Goal: Task Accomplishment & Management: Manage account settings

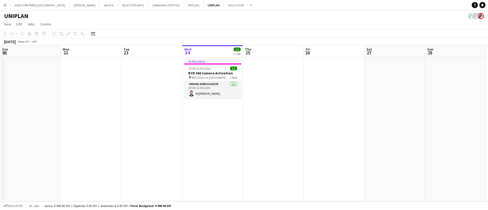
scroll to position [0, 122]
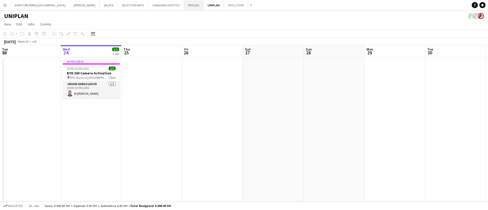
click at [184, 5] on button "PHYLEAS Close" at bounding box center [194, 5] width 20 height 10
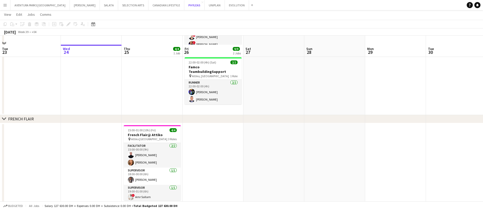
scroll to position [111, 0]
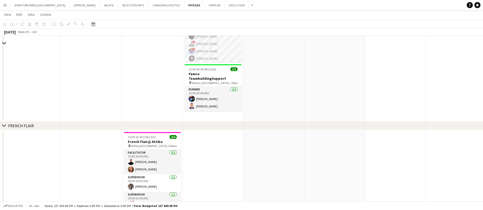
scroll to position [73, 0]
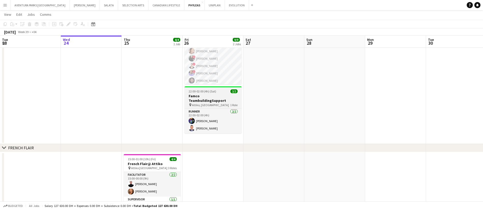
click at [201, 103] on span "Attiko, [GEOGRAPHIC_DATA]" at bounding box center [210, 105] width 37 height 4
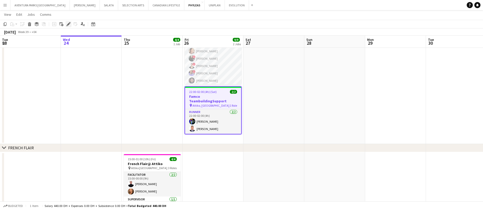
click at [68, 25] on icon at bounding box center [68, 24] width 3 height 3
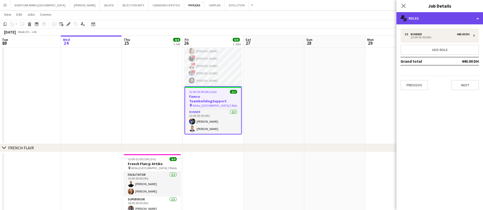
click at [442, 16] on div "multiple-users-add Roles" at bounding box center [439, 18] width 86 height 12
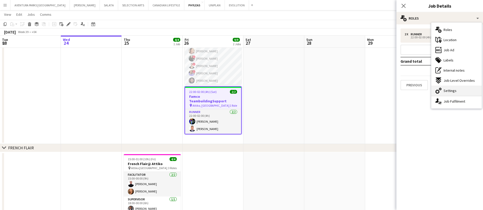
click at [457, 89] on div "cog-double-3 Settings" at bounding box center [456, 91] width 50 height 10
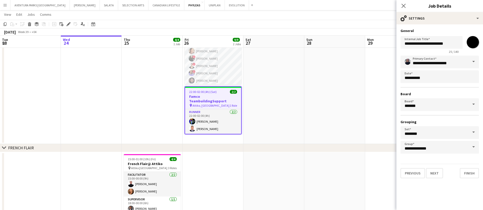
click at [310, 124] on app-date-cell at bounding box center [334, 75] width 61 height 137
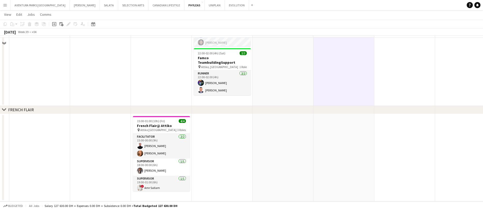
scroll to position [100, 0]
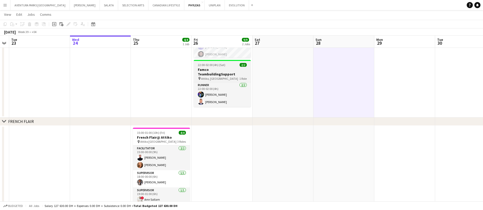
click at [221, 71] on h3 "Famco TeambuildingSupport" at bounding box center [222, 71] width 57 height 9
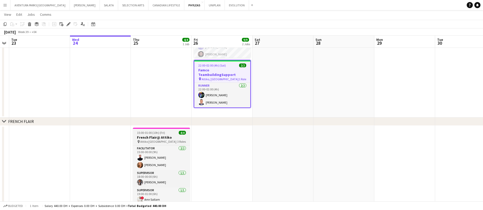
click at [165, 135] on h3 "French Flair@ Attiko" at bounding box center [161, 137] width 57 height 5
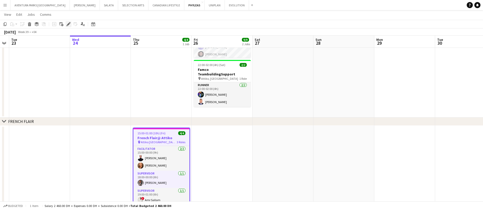
click at [68, 25] on icon at bounding box center [68, 24] width 3 height 3
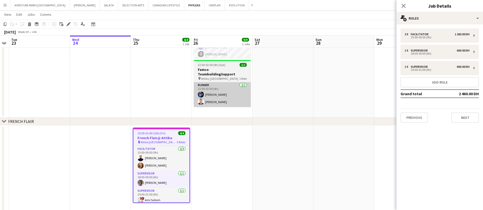
click at [207, 85] on app-card-role "Runner 2/2 22:00-02:00 (4h) Muhammad Fayaz Victor odinaka Ndubuaku" at bounding box center [222, 94] width 57 height 25
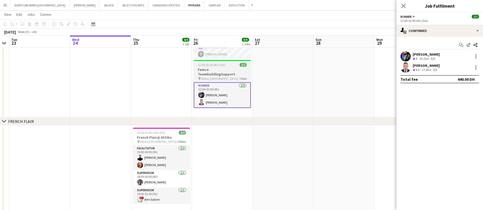
click at [217, 69] on h3 "Famco TeambuildingSupport" at bounding box center [222, 71] width 57 height 9
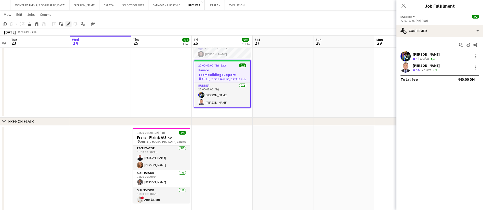
click at [67, 24] on icon at bounding box center [68, 24] width 3 height 3
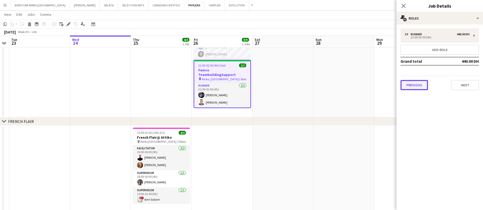
click at [416, 84] on button "Previous" at bounding box center [413, 85] width 27 height 10
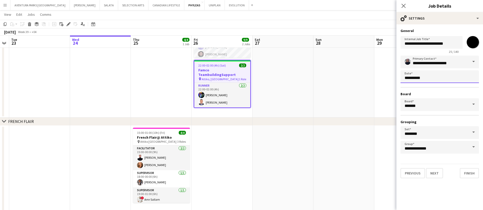
scroll to position [0, 0]
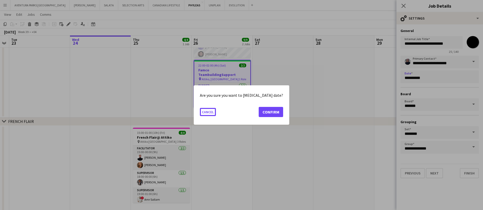
click at [439, 78] on body "Menu Boards Boards Boards All jobs Status Workforce Workforce My Workforce Recr…" at bounding box center [241, 61] width 483 height 322
click at [263, 114] on button "Confirm" at bounding box center [270, 112] width 24 height 10
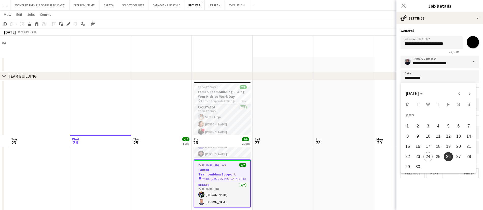
scroll to position [100, 0]
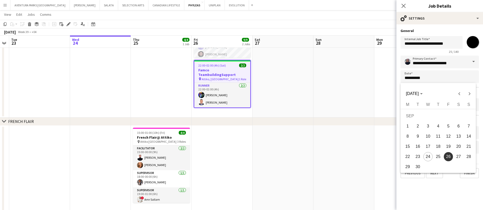
click at [441, 154] on span "25" at bounding box center [437, 156] width 9 height 9
type input "**********"
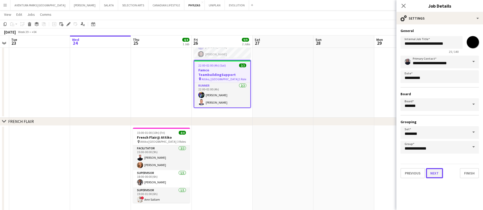
click at [436, 178] on button "Next" at bounding box center [434, 173] width 17 height 10
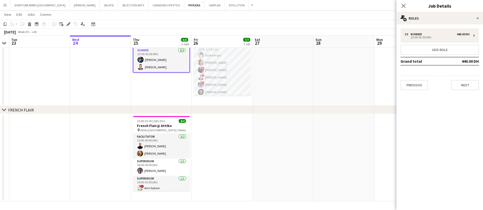
scroll to position [62, 0]
click at [314, 135] on app-date-cell at bounding box center [343, 158] width 61 height 88
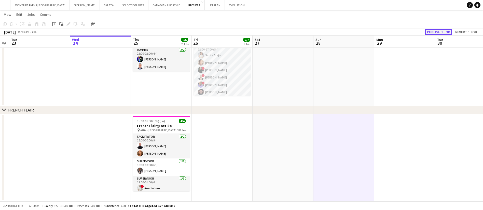
click at [442, 34] on button "Publish 1 job" at bounding box center [438, 32] width 27 height 7
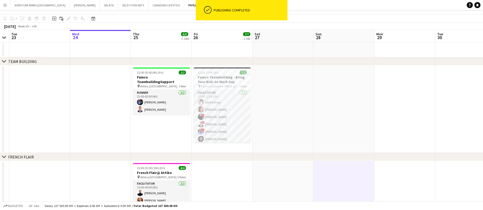
scroll to position [0, 0]
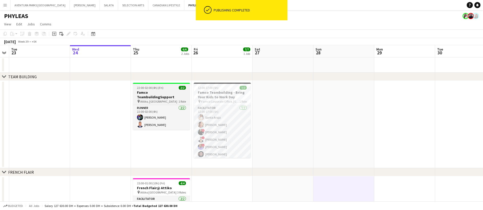
click at [163, 89] on span "22:00-02:00 (4h) (Fri)" at bounding box center [150, 88] width 26 height 4
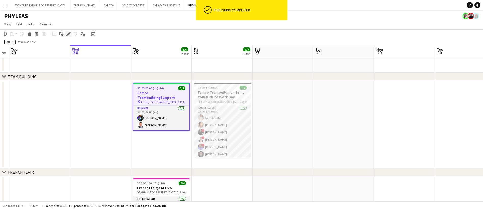
click at [66, 33] on div "Edit" at bounding box center [68, 34] width 6 height 6
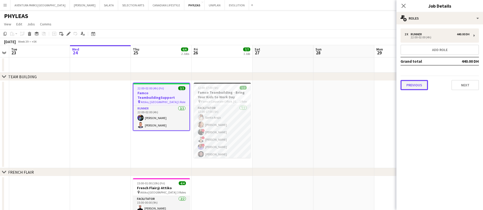
click at [419, 89] on button "Previous" at bounding box center [413, 85] width 27 height 10
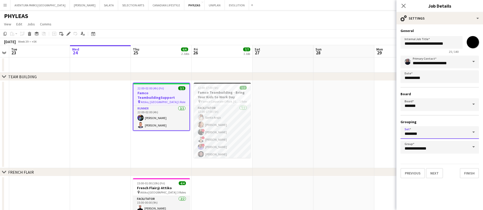
click at [427, 135] on input "********" at bounding box center [439, 132] width 78 height 13
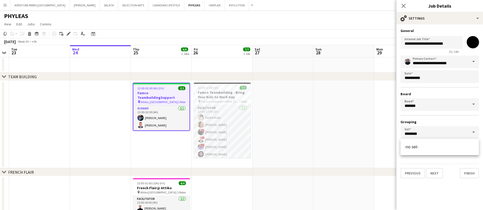
click at [424, 162] on form "**********" at bounding box center [439, 103] width 86 height 150
click at [433, 149] on input "**********" at bounding box center [439, 147] width 78 height 13
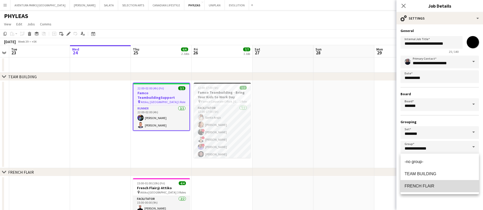
click at [420, 186] on span "FRENCH FLAIR" at bounding box center [419, 186] width 30 height 4
type input "**********"
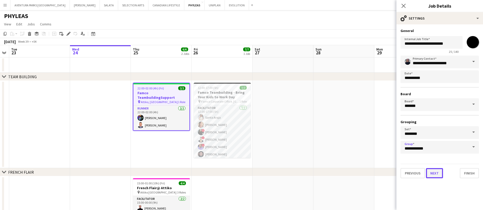
click at [436, 176] on button "Next" at bounding box center [434, 173] width 17 height 10
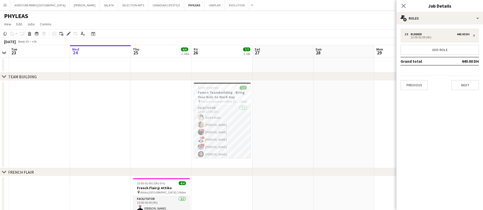
click at [316, 99] on app-date-cell at bounding box center [343, 125] width 61 height 88
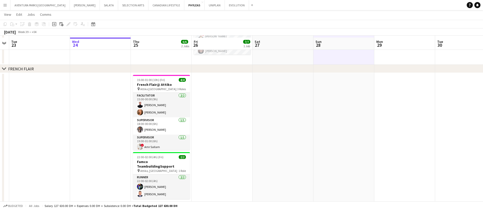
scroll to position [105, 0]
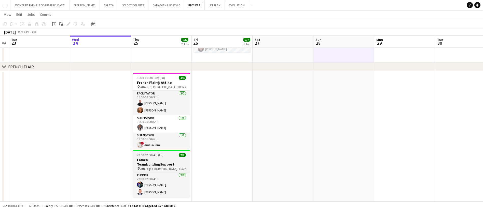
click at [150, 158] on h3 "Famco TeambuildingSupport" at bounding box center [161, 162] width 57 height 9
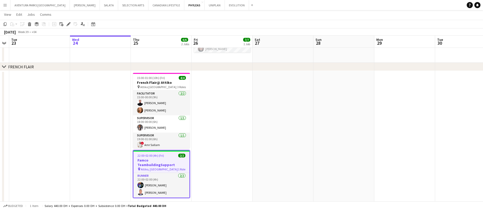
click at [169, 157] on div "22:00-02:00 (4h) (Fri) 2/2" at bounding box center [161, 156] width 56 height 4
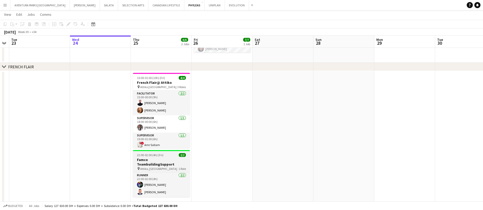
click at [169, 157] on app-job-card "22:00-02:00 (4h) (Fri) 2/2 Famco TeambuildingSupport pin Attiko, Dubai 1 Role R…" at bounding box center [161, 173] width 57 height 47
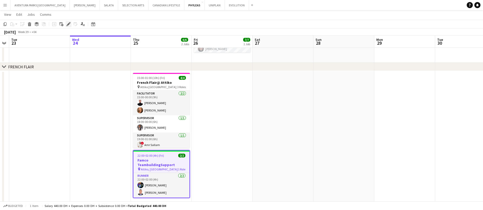
click at [67, 22] on icon "Edit" at bounding box center [68, 24] width 4 height 4
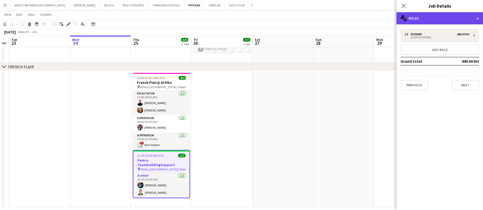
click at [422, 20] on div "multiple-users-add Roles" at bounding box center [439, 18] width 86 height 12
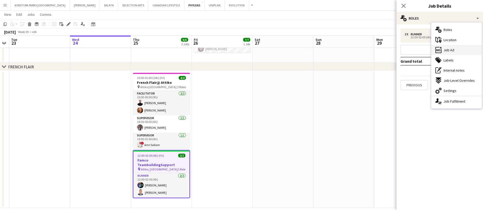
click at [459, 49] on div "ads-window Job Ad" at bounding box center [456, 50] width 50 height 10
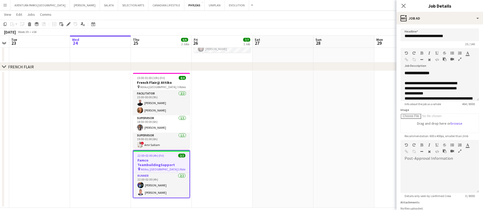
click at [458, 61] on icon "button" at bounding box center [459, 59] width 3 height 4
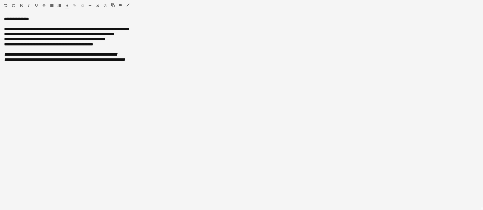
click at [127, 4] on icon "button" at bounding box center [127, 5] width 3 height 4
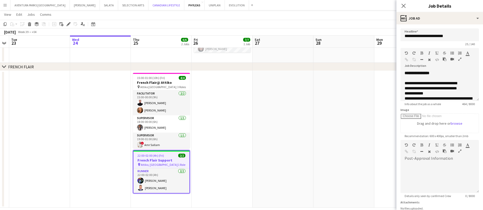
drag, startPoint x: 127, startPoint y: 4, endPoint x: 180, endPoint y: 158, distance: 162.9
click at [180, 158] on div "Menu Boards Boards Boards All jobs Status Workforce Workforce My Workforce Recr…" at bounding box center [241, 56] width 483 height 322
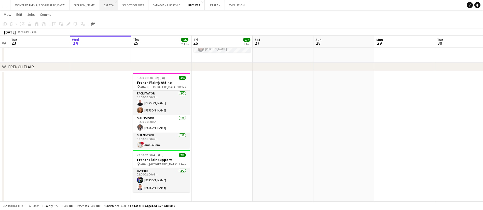
click at [100, 3] on button "SALATA Close" at bounding box center [109, 5] width 18 height 10
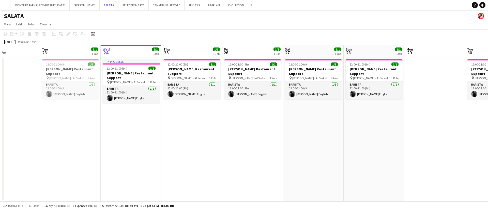
scroll to position [0, 143]
click at [186, 63] on span "12:00-21:00 (9h)" at bounding box center [177, 65] width 21 height 4
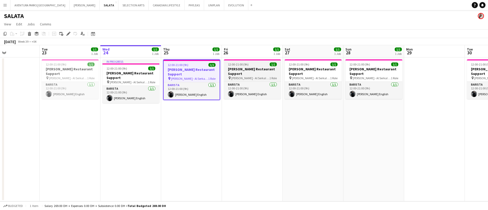
click at [271, 67] on h3 "Salata Restaurant Support" at bounding box center [252, 71] width 57 height 9
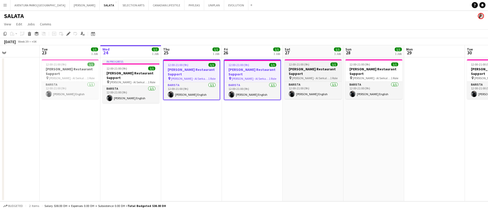
click at [323, 76] on span "SALATA - Al Serkal Avenue Al Quoz" at bounding box center [311, 78] width 38 height 4
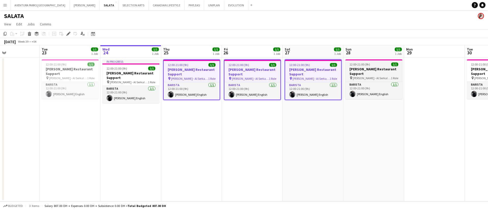
click at [377, 76] on span "SALATA - Al Serkal Avenue Al Quoz" at bounding box center [372, 78] width 38 height 4
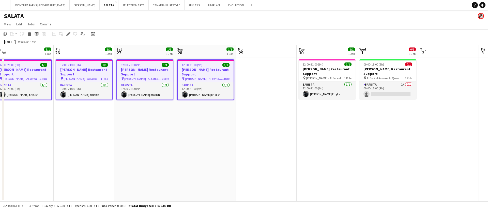
scroll to position [0, 189]
click at [330, 69] on h3 "Salata Restaurant Support" at bounding box center [327, 71] width 57 height 9
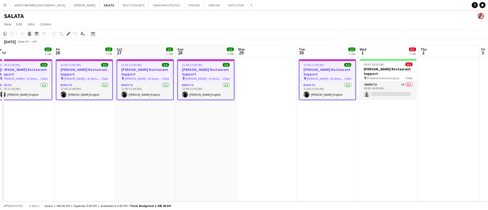
click at [30, 36] on icon at bounding box center [29, 34] width 3 height 3
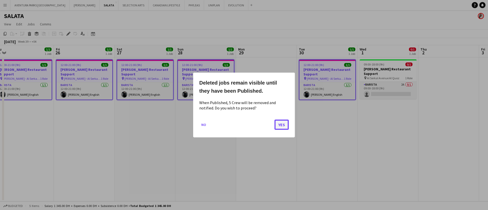
click at [283, 126] on button "Yes" at bounding box center [282, 125] width 14 height 10
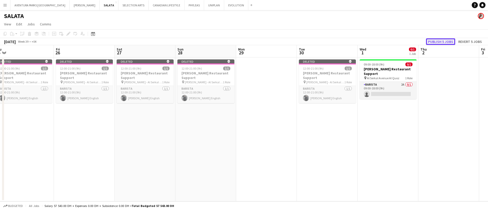
click at [439, 41] on button "Publish 5 jobs" at bounding box center [440, 41] width 29 height 7
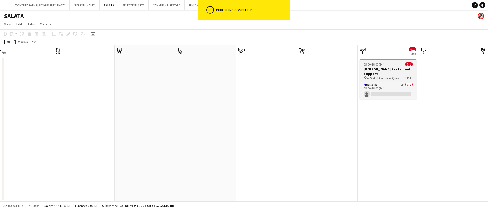
click at [388, 68] on h3 "Salata Restaurant Support" at bounding box center [388, 71] width 57 height 9
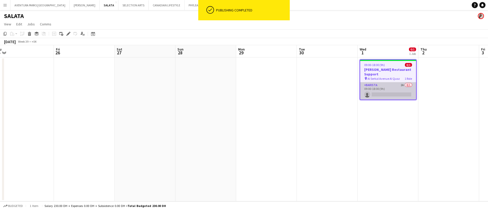
click at [381, 82] on app-card-role "Barista 2A 0/1 09:00-18:00 (9h) single-neutral-actions" at bounding box center [388, 90] width 56 height 17
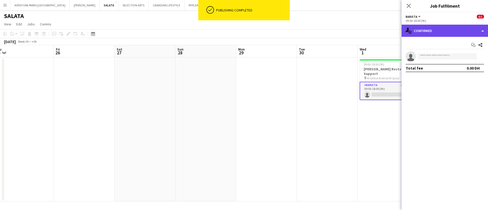
click at [430, 28] on div "single-neutral-actions-check-2 Confirmed" at bounding box center [445, 31] width 86 height 12
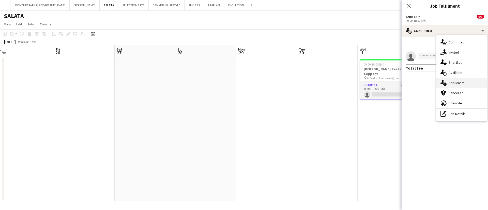
click at [464, 84] on span "Applicants" at bounding box center [457, 83] width 16 height 5
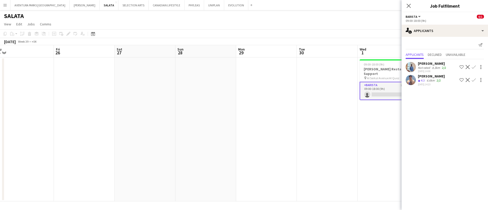
click at [414, 77] on app-user-avatar at bounding box center [411, 80] width 10 height 10
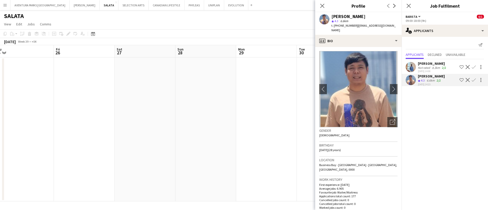
click at [411, 62] on app-user-avatar at bounding box center [411, 67] width 10 height 10
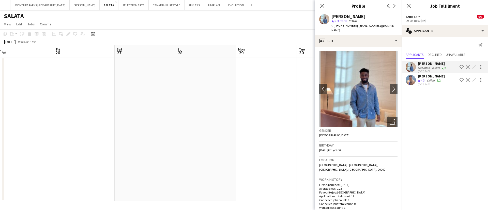
click at [434, 78] on div "Dan Agunos" at bounding box center [431, 76] width 27 height 5
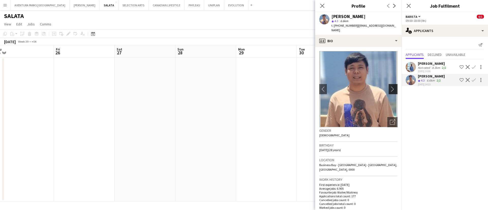
click at [390, 86] on app-icon "chevron-right" at bounding box center [394, 88] width 8 height 5
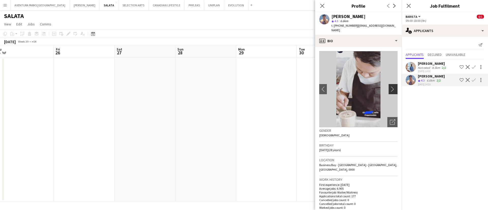
click at [390, 86] on app-icon "chevron-right" at bounding box center [394, 88] width 8 height 5
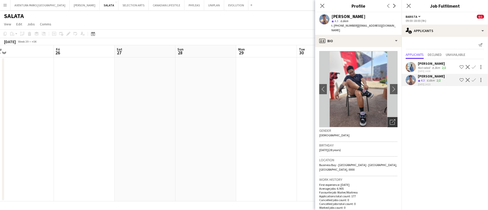
click at [390, 117] on div "Open photos pop-in" at bounding box center [393, 122] width 10 height 10
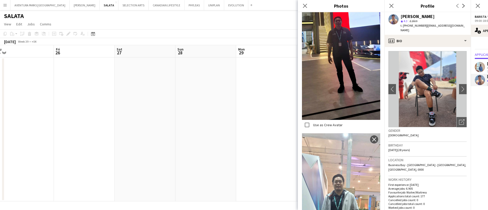
scroll to position [374, 0]
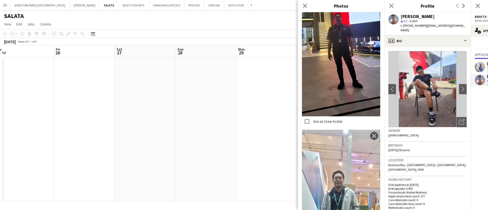
click at [299, 7] on div "Close pop-in" at bounding box center [305, 6] width 14 height 12
click at [304, 6] on icon "Close pop-in" at bounding box center [305, 5] width 5 height 5
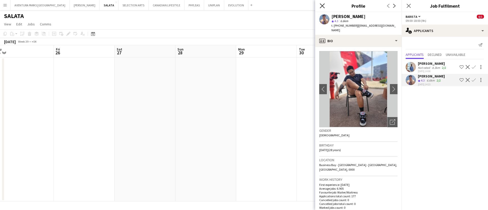
click at [321, 5] on icon "Close pop-in" at bounding box center [322, 5] width 5 height 5
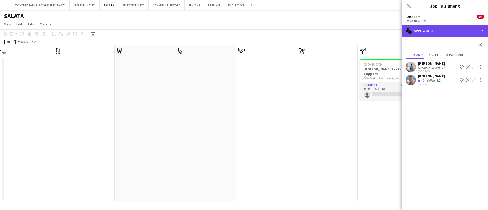
click at [431, 28] on div "single-neutral-actions-information Applicants" at bounding box center [445, 31] width 86 height 12
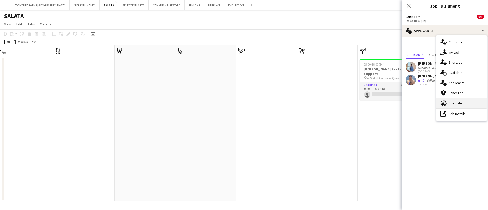
click at [464, 103] on div "advertising-megaphone Promote" at bounding box center [462, 103] width 50 height 10
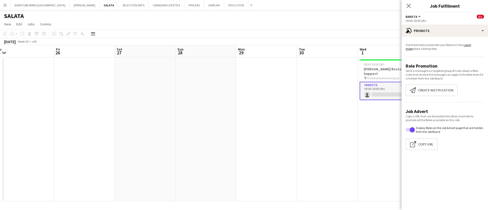
click at [414, 17] on span "Barista" at bounding box center [412, 17] width 12 height 4
click at [409, 4] on icon "Close pop-in" at bounding box center [408, 5] width 5 height 5
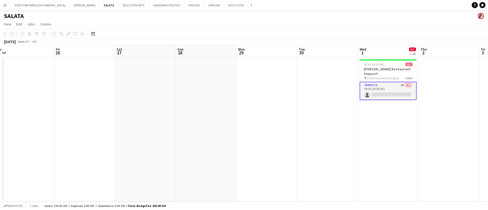
click at [382, 87] on app-card-role "Barista 2A 0/1 09:00-18:00 (9h) single-neutral-actions" at bounding box center [388, 91] width 57 height 18
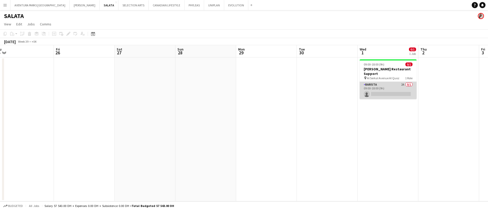
click at [382, 87] on app-card-role "Barista 2A 0/1 09:00-18:00 (9h) single-neutral-actions" at bounding box center [388, 90] width 57 height 17
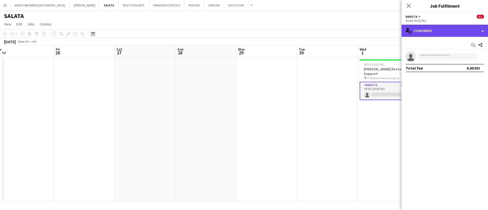
click at [430, 29] on div "single-neutral-actions-check-2 Confirmed" at bounding box center [445, 31] width 86 height 12
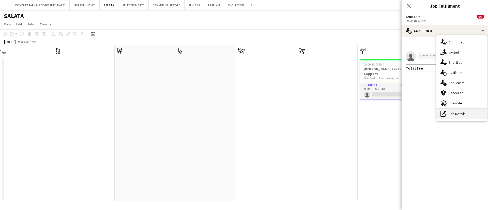
click at [459, 115] on div "pen-write Job Details" at bounding box center [462, 114] width 50 height 10
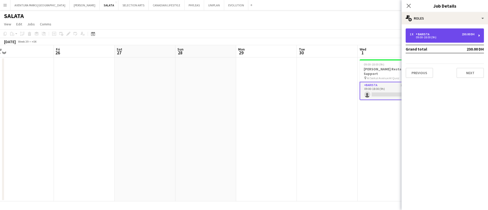
click at [429, 37] on div "09:00-18:00 (9h)" at bounding box center [442, 37] width 65 height 3
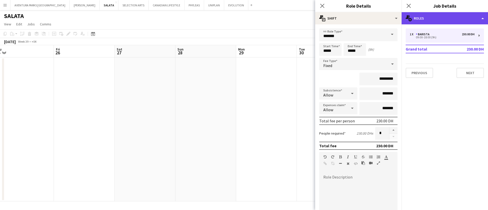
click at [430, 17] on div "multiple-users-add Roles" at bounding box center [445, 18] width 86 height 12
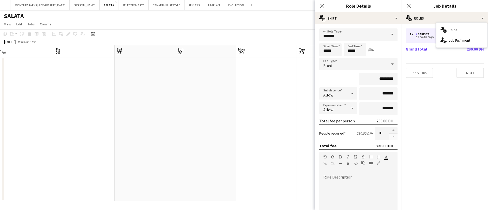
click at [447, 125] on mat-expansion-panel "pencil3 General details 1 x Barista 230.00 DH 09:00-18:00 (9h) Grand total 230.…" at bounding box center [445, 117] width 86 height 186
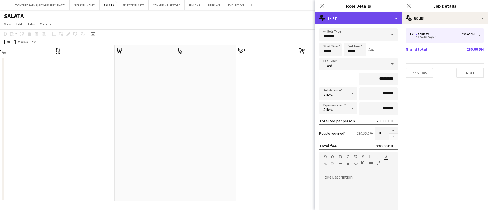
click at [392, 16] on div "multiple-actions-text Shift" at bounding box center [358, 18] width 86 height 12
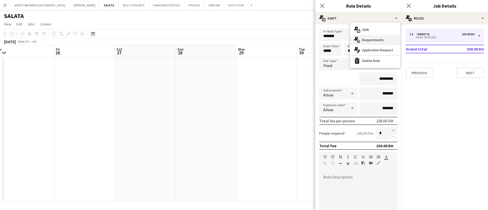
click at [381, 39] on span "Requirements" at bounding box center [373, 40] width 22 height 5
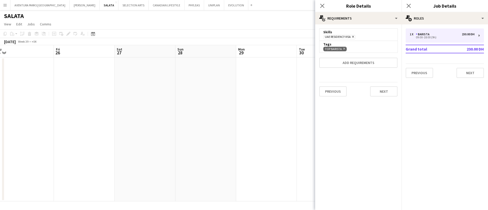
click at [344, 48] on icon "Remove" at bounding box center [343, 48] width 3 height 3
click at [279, 92] on app-date-cell at bounding box center [266, 129] width 61 height 144
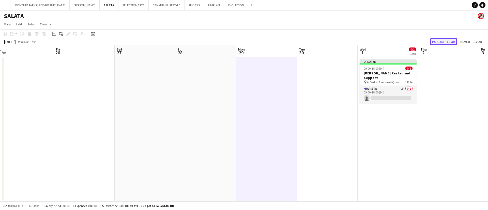
click at [450, 42] on button "Publish 1 job" at bounding box center [443, 41] width 27 height 7
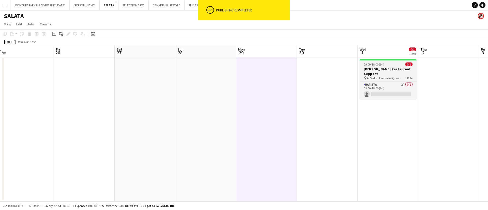
click at [394, 63] on div "09:00-18:00 (9h) 0/1" at bounding box center [388, 65] width 57 height 4
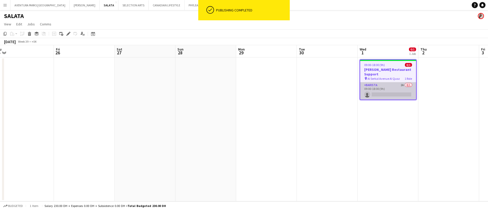
click at [388, 82] on app-card-role "Barista 2A 0/1 09:00-18:00 (9h) single-neutral-actions" at bounding box center [388, 90] width 56 height 17
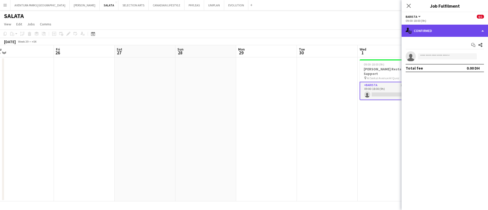
click at [433, 29] on div "single-neutral-actions-check-2 Confirmed" at bounding box center [445, 31] width 86 height 12
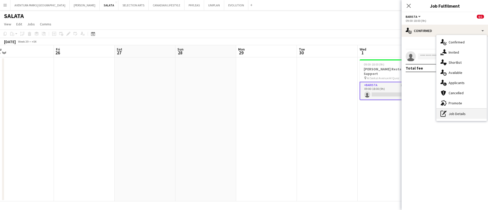
click at [460, 114] on div "pen-write Job Details" at bounding box center [462, 114] width 50 height 10
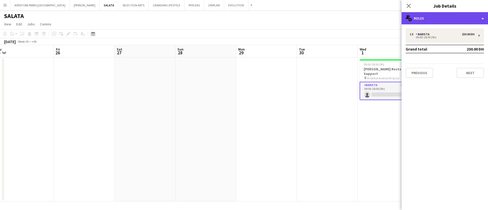
click at [436, 20] on div "multiple-users-add Roles" at bounding box center [445, 18] width 86 height 12
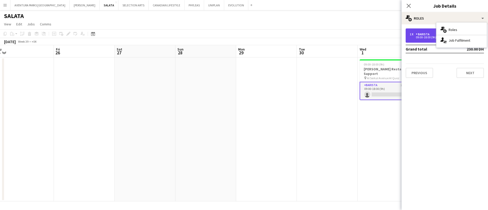
click at [416, 40] on div "1 x Barista 230.00 DH 09:00-18:00 (9h)" at bounding box center [445, 35] width 78 height 14
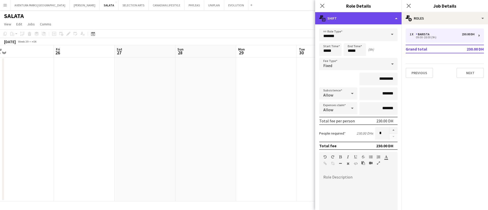
click at [357, 18] on div "multiple-actions-text Shift" at bounding box center [358, 18] width 86 height 12
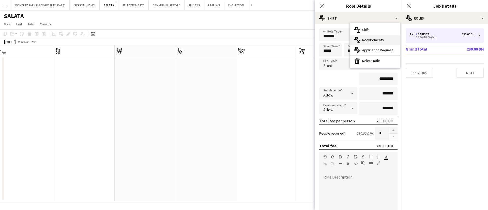
click at [378, 40] on span "Requirements" at bounding box center [373, 40] width 22 height 5
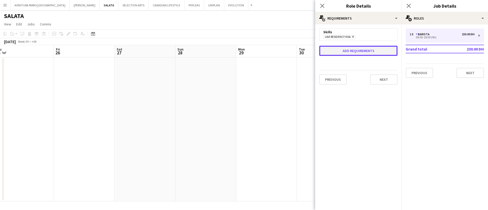
click at [352, 51] on button "Add requirements" at bounding box center [358, 51] width 78 height 10
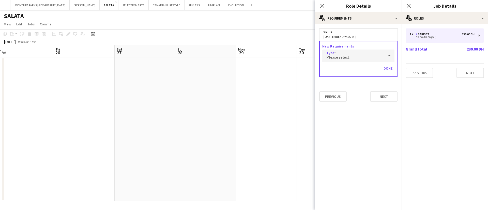
click at [336, 56] on span "Please select" at bounding box center [338, 57] width 23 height 5
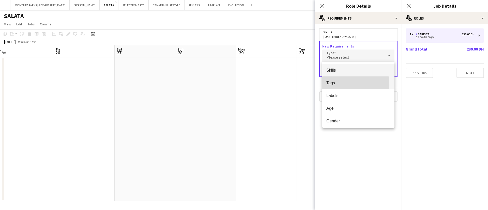
click at [343, 85] on span "Tags" at bounding box center [359, 83] width 64 height 5
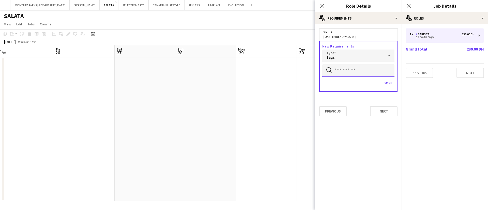
click at [341, 68] on input "text" at bounding box center [359, 70] width 72 height 13
type input "******"
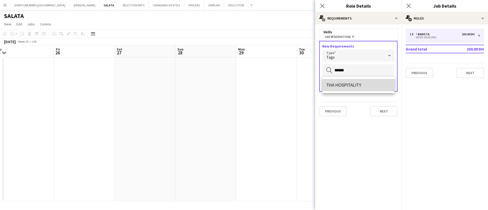
click at [351, 86] on span "THA HOSPITALITY" at bounding box center [359, 85] width 64 height 5
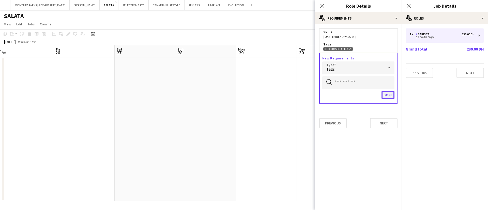
click at [388, 95] on button "Done" at bounding box center [388, 95] width 13 height 8
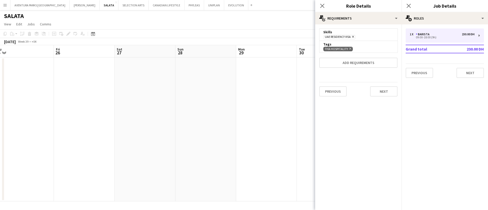
click at [295, 28] on app-page-menu "View Day view expanded Day view collapsed Month view Date picker Jump to today …" at bounding box center [244, 25] width 488 height 10
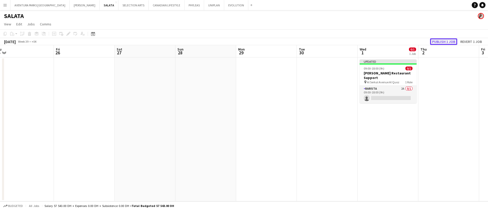
click at [441, 41] on button "Publish 1 job" at bounding box center [443, 41] width 27 height 7
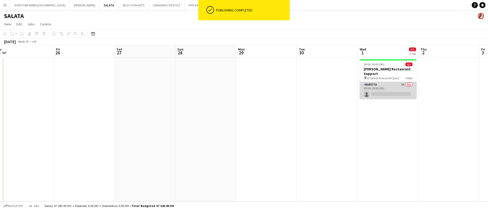
click at [384, 82] on app-card-role "Barista 2A 0/1 09:00-18:00 (9h) single-neutral-actions" at bounding box center [388, 90] width 57 height 17
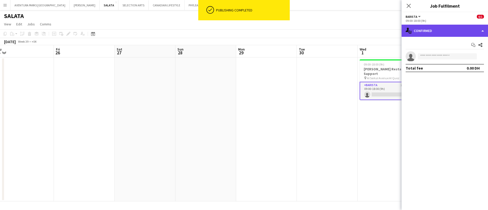
click at [430, 29] on div "single-neutral-actions-check-2 Confirmed" at bounding box center [445, 31] width 86 height 12
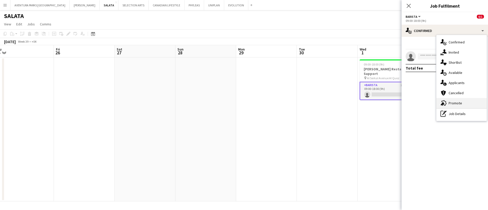
click at [455, 102] on span "Promote" at bounding box center [455, 103] width 13 height 5
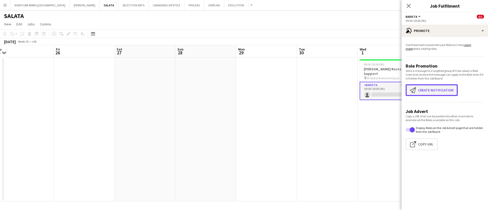
click at [438, 90] on button "Create notification Create notification" at bounding box center [432, 90] width 52 height 12
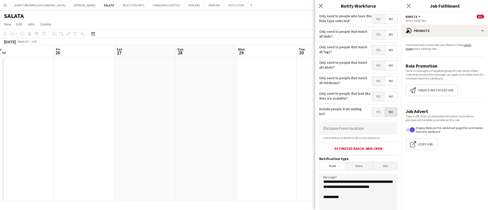
click at [387, 111] on span "No" at bounding box center [391, 112] width 12 height 9
click at [386, 115] on span "No" at bounding box center [391, 112] width 12 height 9
click at [372, 112] on span "Yes" at bounding box center [378, 112] width 12 height 9
click at [375, 20] on span "Yes" at bounding box center [378, 18] width 12 height 9
click at [373, 34] on span "Yes" at bounding box center [378, 34] width 12 height 9
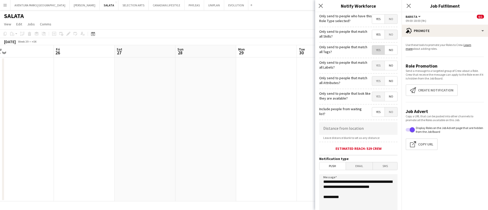
click at [372, 49] on span "Yes" at bounding box center [378, 50] width 12 height 9
click at [372, 62] on span "Yes" at bounding box center [378, 65] width 12 height 9
click at [372, 78] on span "Yes" at bounding box center [378, 81] width 12 height 9
click at [372, 99] on span "Yes" at bounding box center [378, 96] width 12 height 9
click at [373, 114] on span "Yes" at bounding box center [378, 112] width 12 height 9
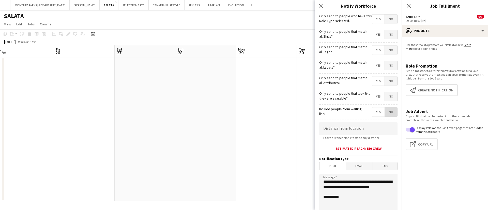
click at [387, 110] on span "No" at bounding box center [391, 112] width 12 height 9
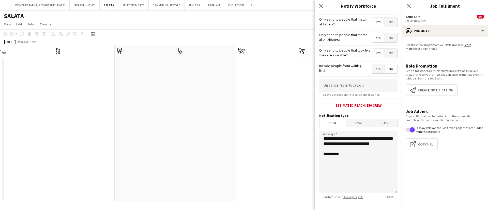
scroll to position [55, 0]
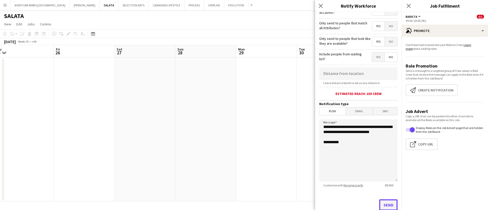
click at [383, 202] on button "Send" at bounding box center [389, 205] width 18 height 11
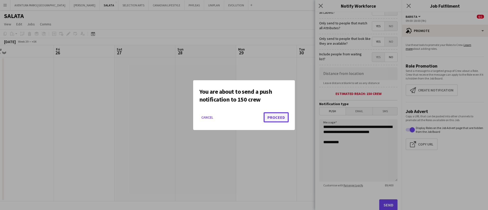
click at [279, 119] on button "Proceed" at bounding box center [276, 117] width 25 height 10
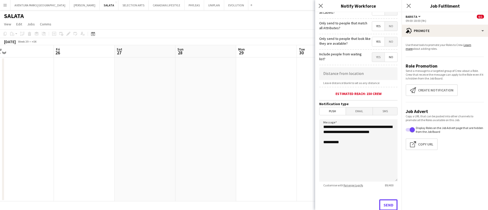
scroll to position [55, 0]
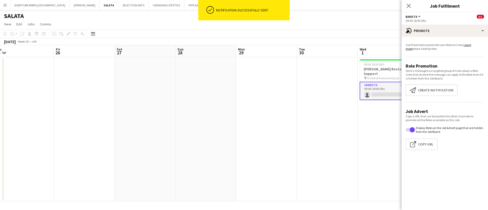
click at [304, 81] on app-date-cell at bounding box center [327, 129] width 61 height 144
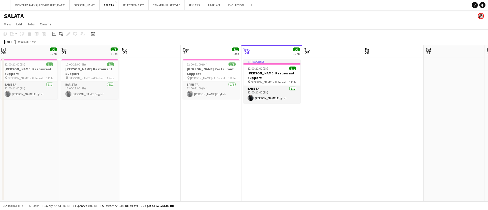
scroll to position [0, 124]
click at [185, 6] on button "PHYLEAS Close" at bounding box center [195, 5] width 20 height 10
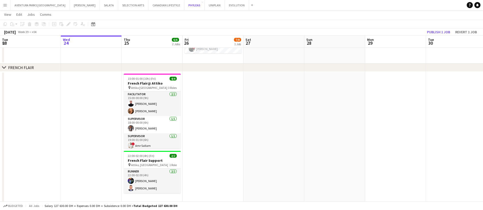
scroll to position [107, 0]
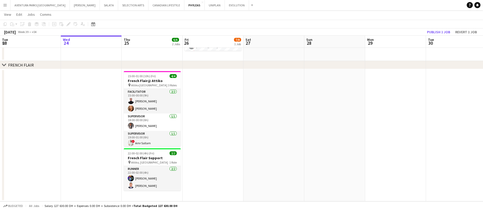
click at [423, 113] on app-date-cell at bounding box center [395, 135] width 61 height 133
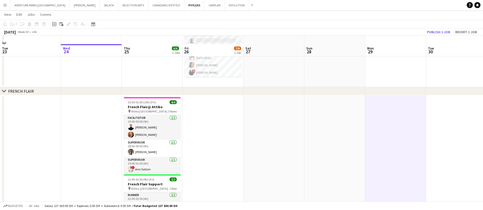
scroll to position [98, 0]
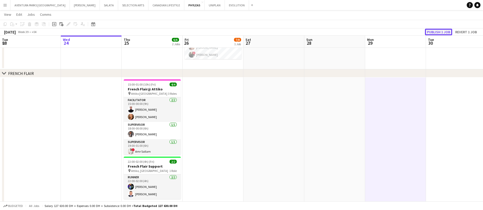
click at [438, 30] on button "Publish 1 job" at bounding box center [438, 32] width 27 height 7
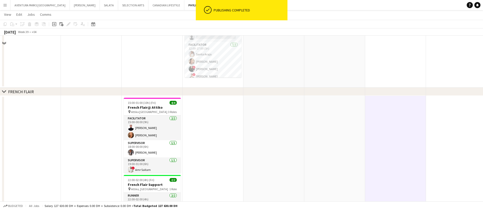
scroll to position [107, 0]
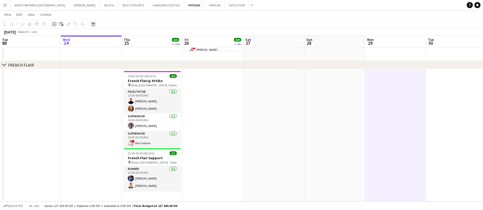
click at [426, 115] on app-date-cell at bounding box center [456, 135] width 61 height 133
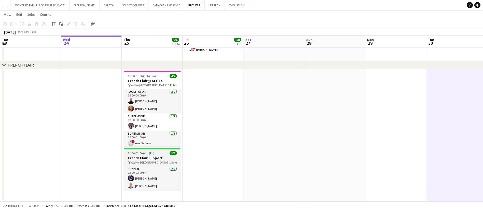
click at [163, 158] on h3 "French Flair Support" at bounding box center [152, 158] width 57 height 5
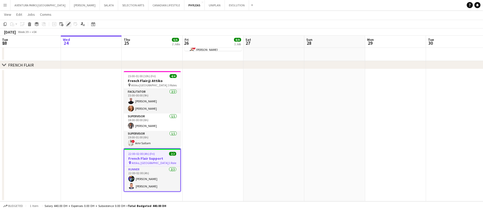
click at [68, 25] on icon at bounding box center [68, 24] width 3 height 3
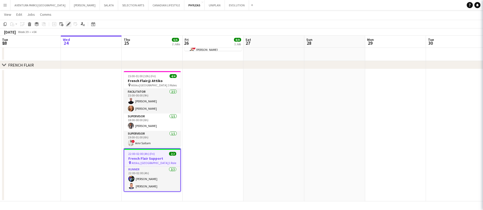
type input "**********"
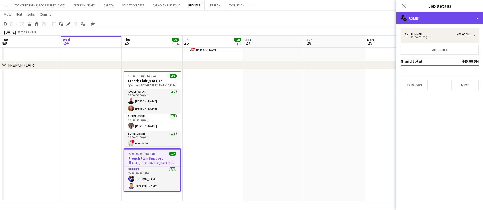
click at [436, 16] on div "multiple-users-add Roles" at bounding box center [439, 18] width 86 height 12
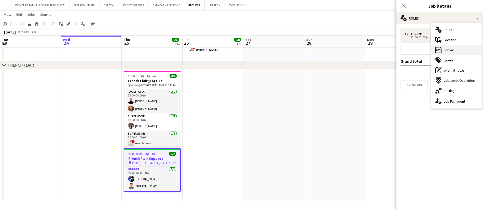
click at [448, 47] on div "ads-window Job Ad" at bounding box center [456, 50] width 50 height 10
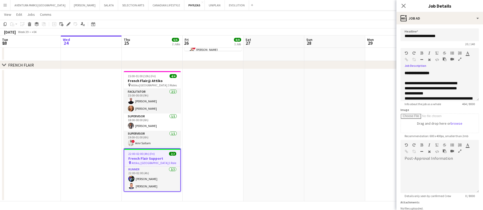
click at [458, 61] on icon "button" at bounding box center [459, 59] width 3 height 4
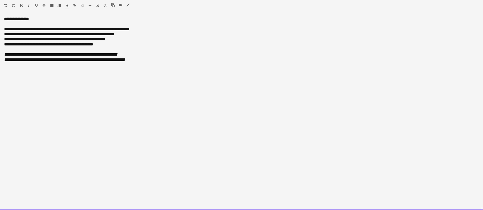
drag, startPoint x: 145, startPoint y: 59, endPoint x: 4, endPoint y: 54, distance: 141.5
click at [4, 54] on div "**********" at bounding box center [241, 114] width 483 height 194
copy div "**********"
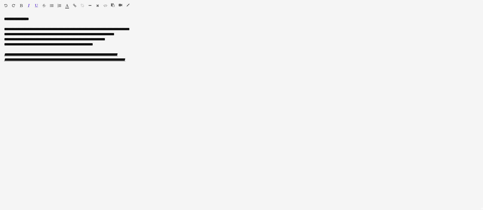
click at [128, 4] on icon "button" at bounding box center [127, 5] width 3 height 4
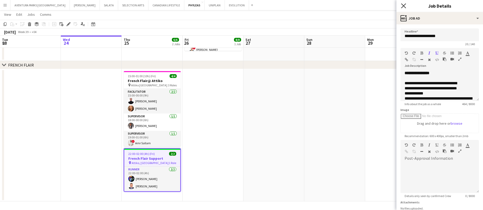
click at [402, 5] on icon at bounding box center [403, 5] width 5 height 5
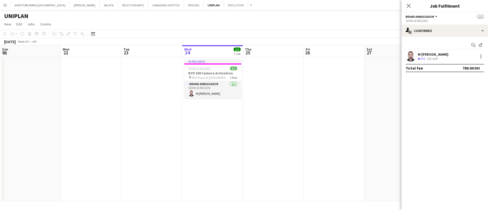
scroll to position [0, 122]
